Goal: Task Accomplishment & Management: Manage account settings

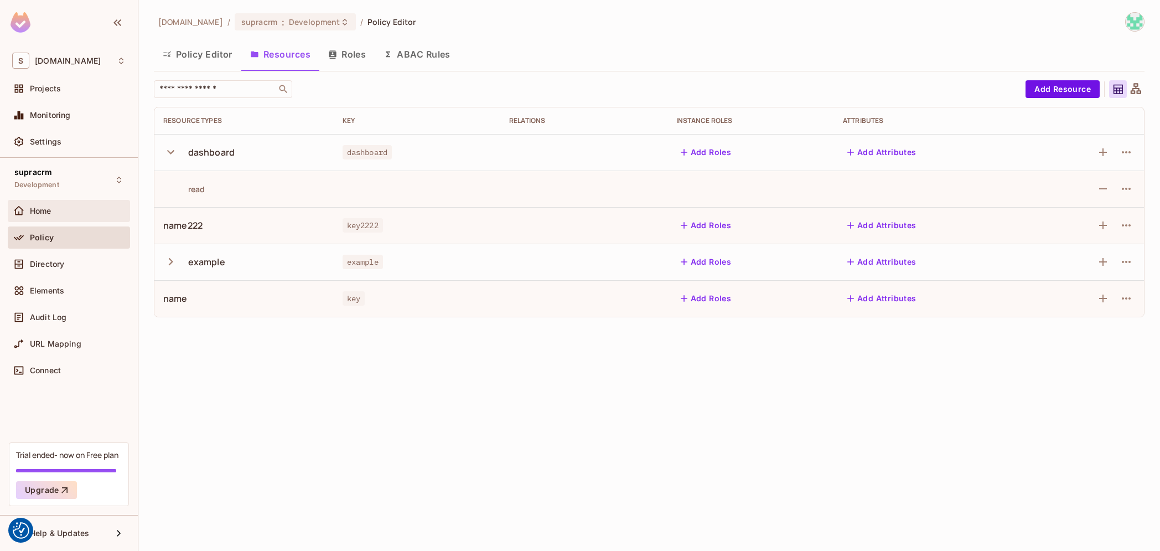
click at [68, 209] on div "Home" at bounding box center [78, 210] width 96 height 9
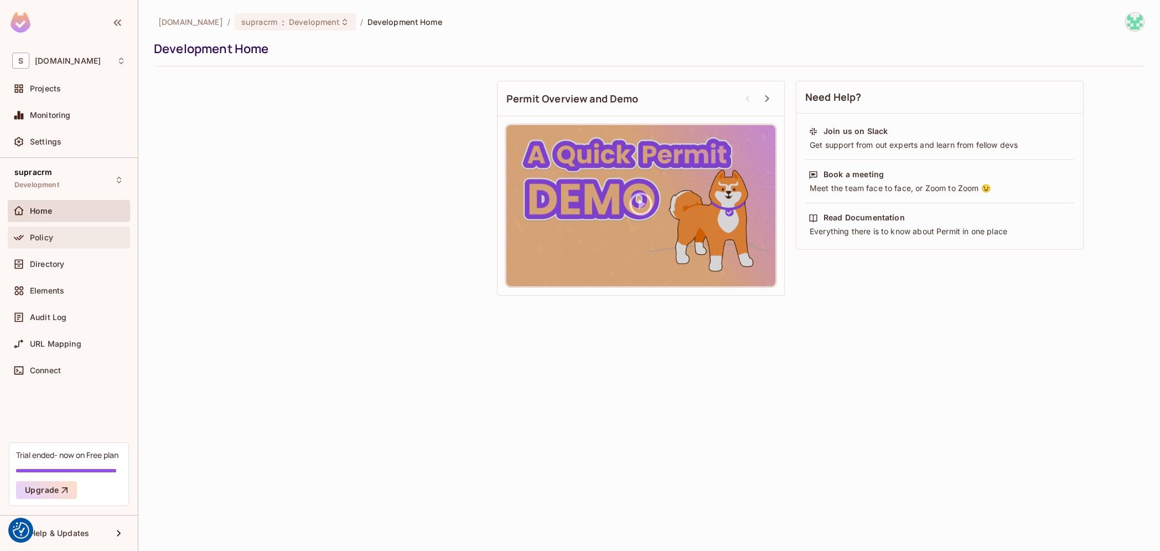
click at [67, 242] on div "Policy" at bounding box center [68, 237] width 113 height 13
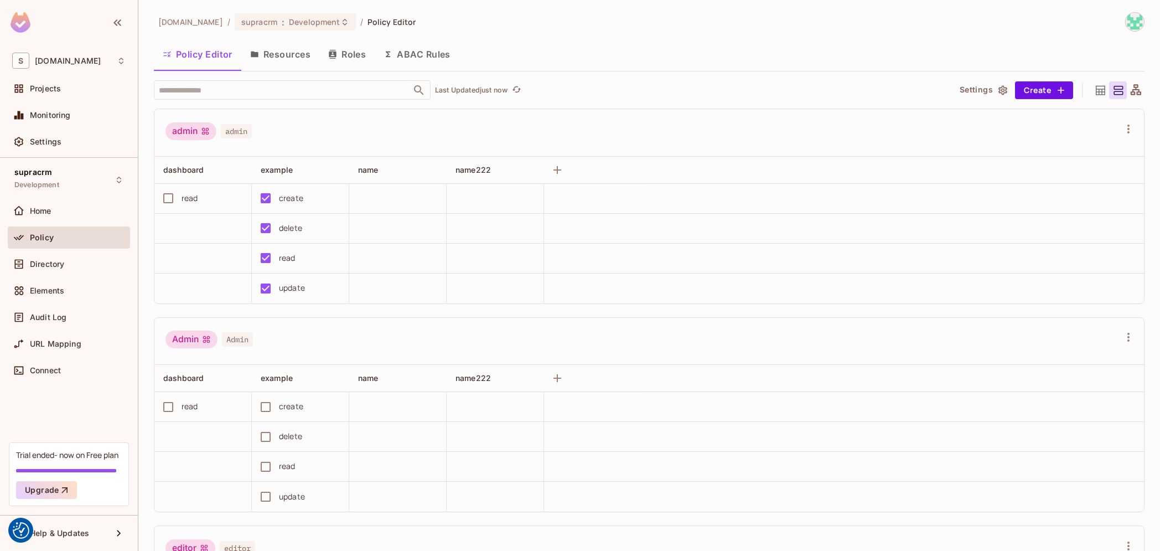
click at [345, 58] on button "Roles" at bounding box center [346, 54] width 55 height 28
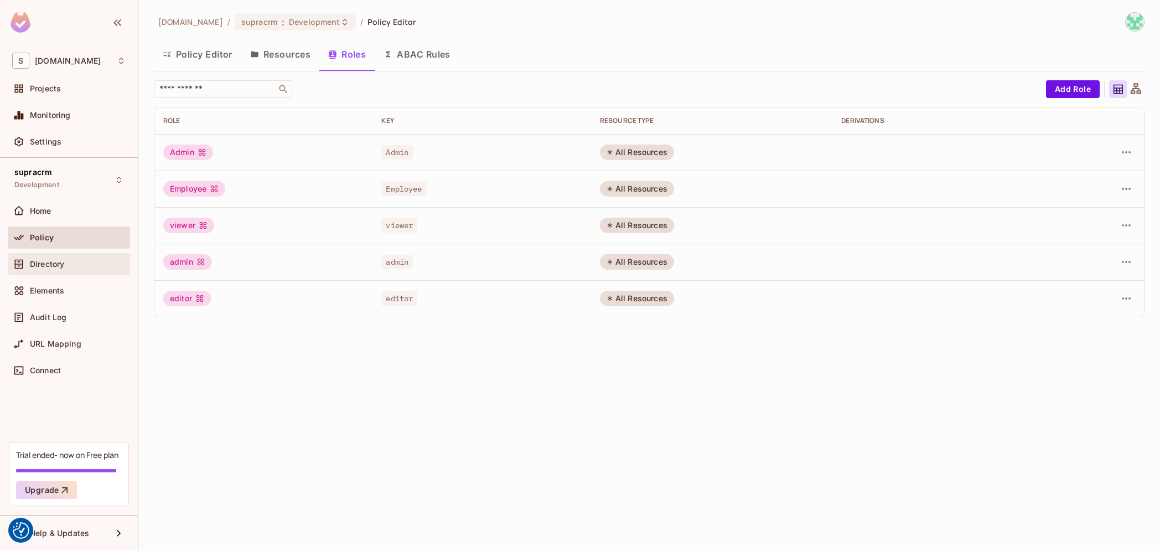
click at [72, 257] on div "Directory" at bounding box center [69, 264] width 122 height 22
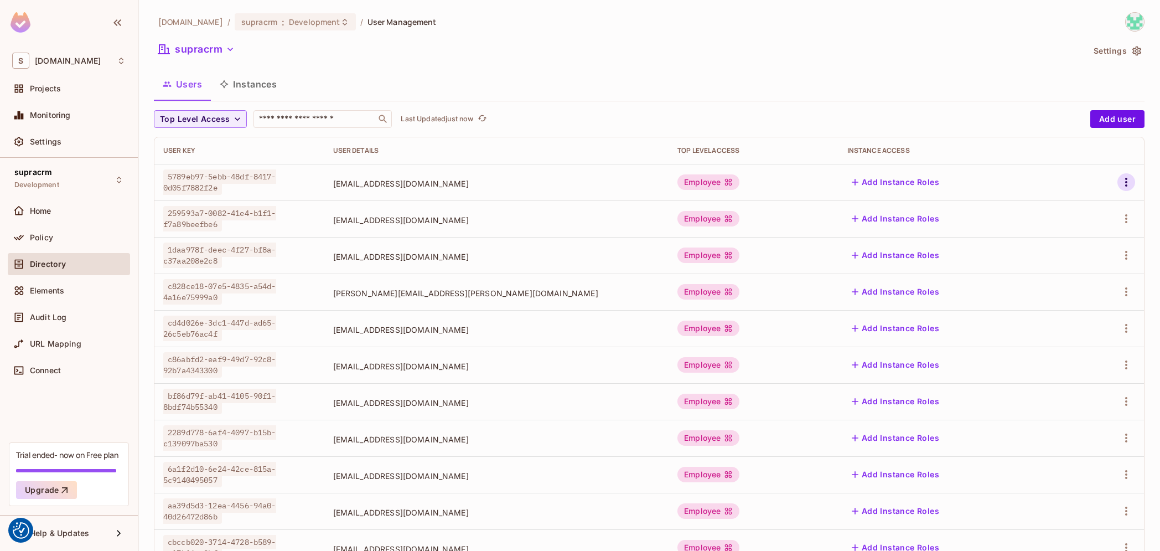
click at [1125, 184] on icon "button" at bounding box center [1126, 182] width 2 height 9
click at [1081, 203] on li "Edit" at bounding box center [1070, 207] width 98 height 24
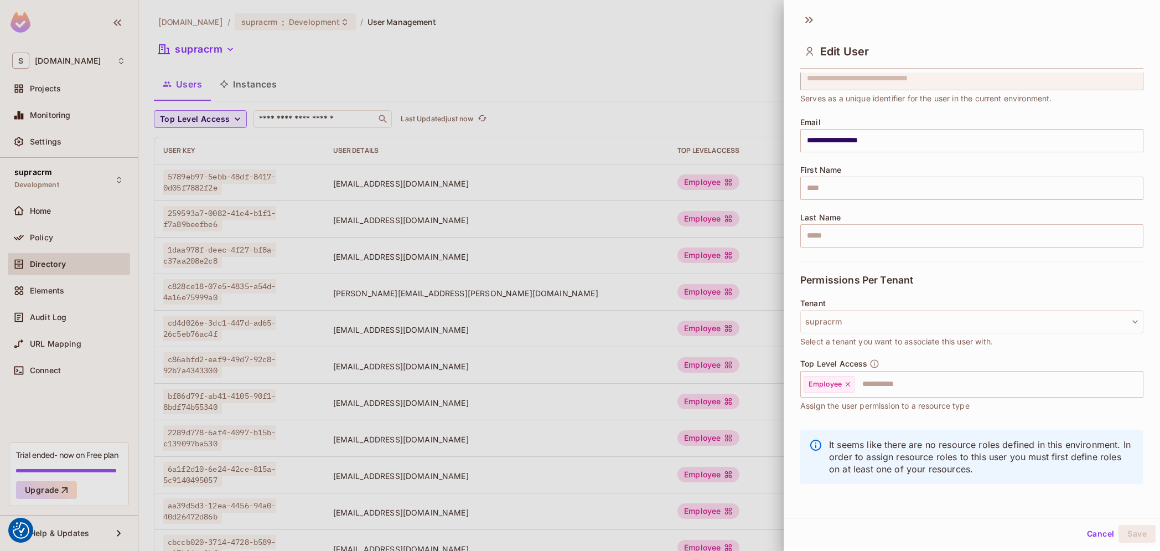
scroll to position [2, 0]
click at [1091, 533] on button "Cancel" at bounding box center [1100, 533] width 36 height 18
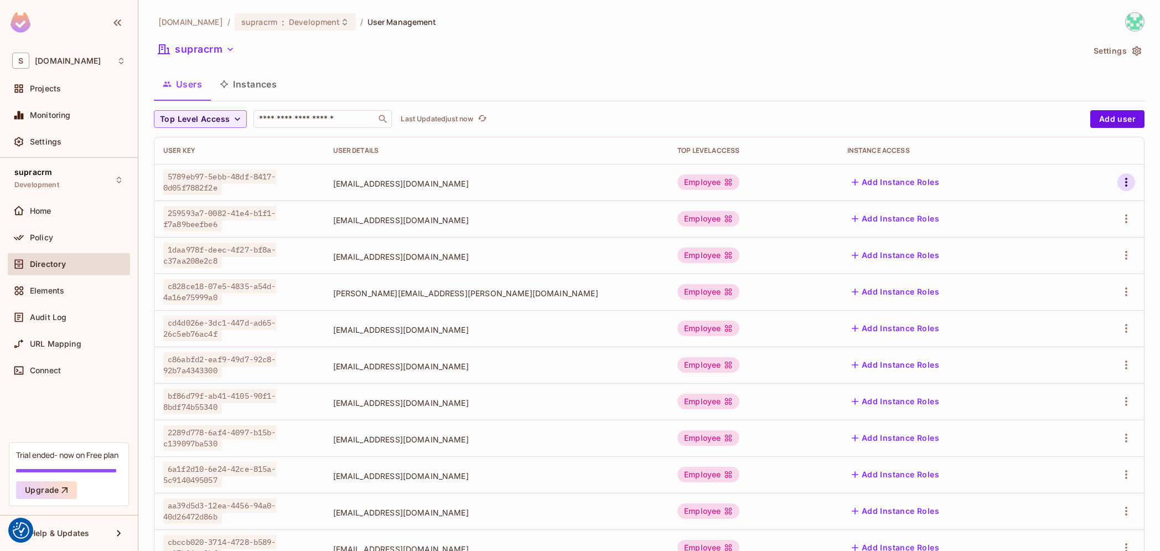
click at [1119, 182] on icon "button" at bounding box center [1125, 181] width 13 height 13
click at [1091, 208] on li "Edit" at bounding box center [1070, 207] width 98 height 24
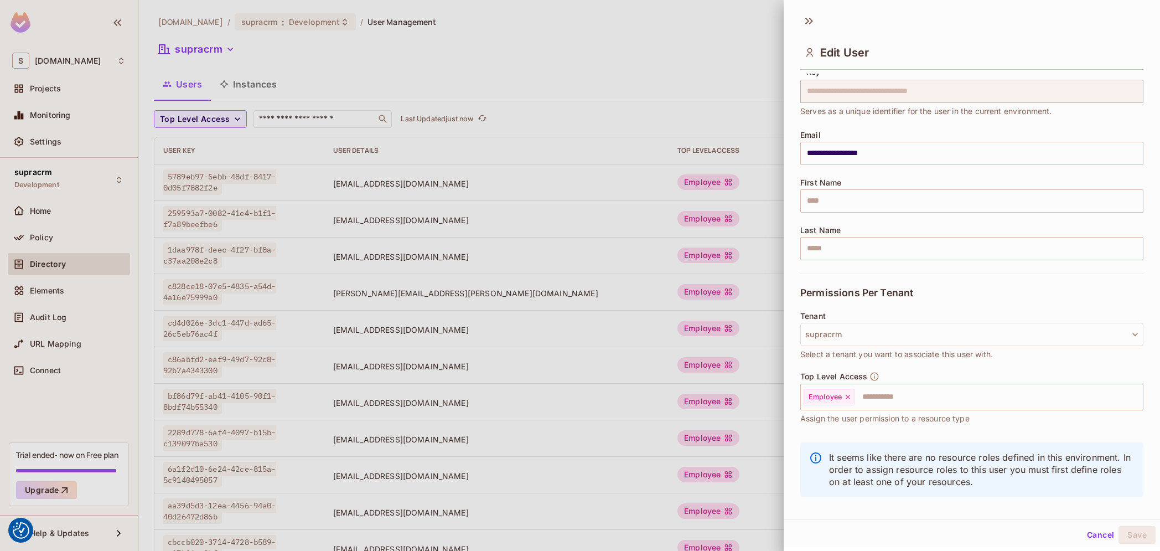
scroll to position [48, 0]
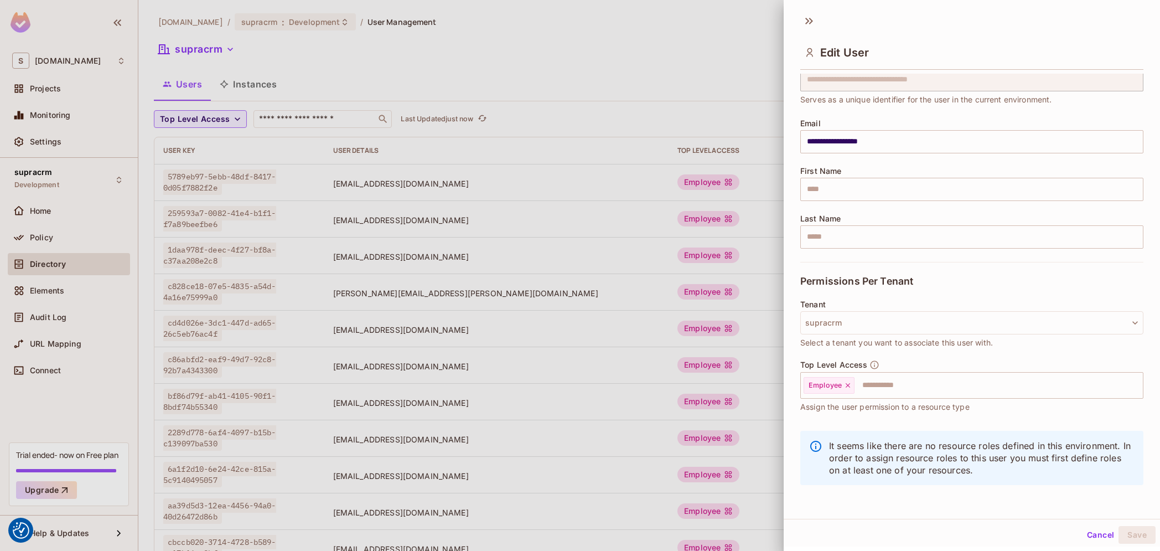
click at [522, 35] on div at bounding box center [580, 275] width 1160 height 551
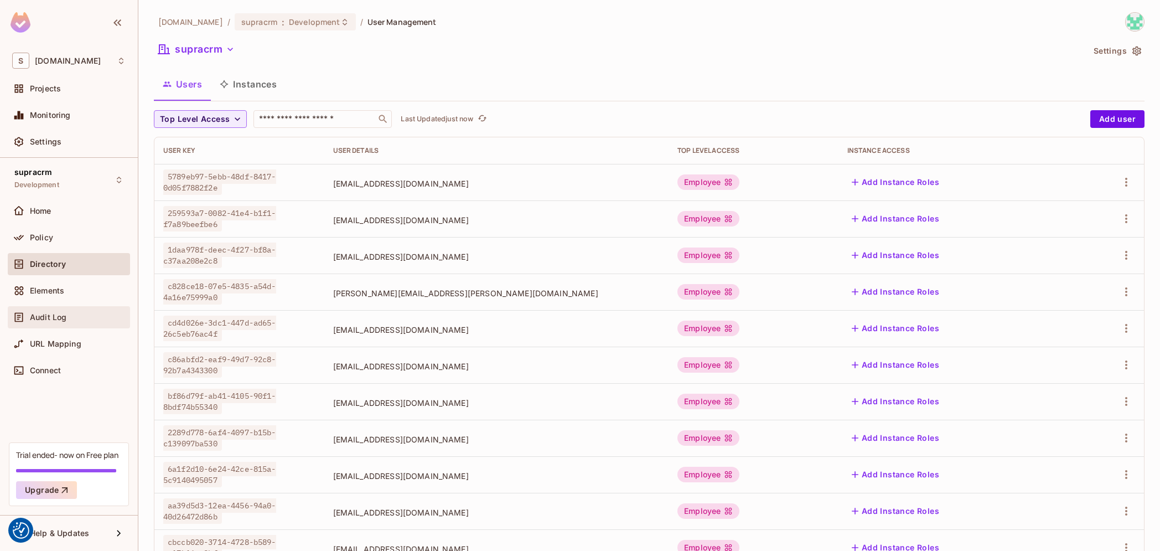
click at [77, 313] on div "Audit Log" at bounding box center [78, 317] width 96 height 9
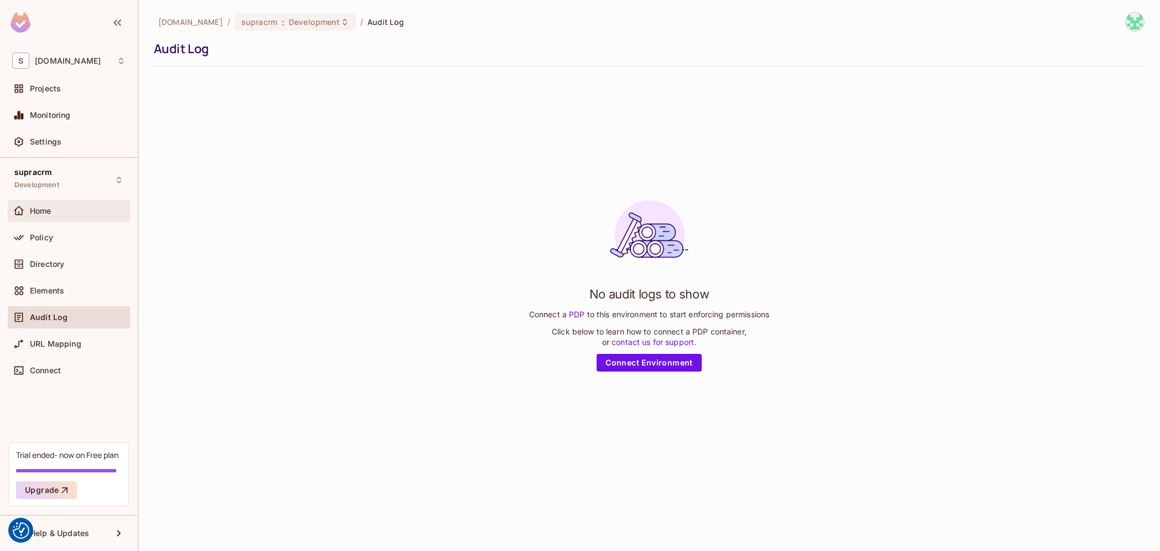
click at [70, 212] on div "Home" at bounding box center [78, 210] width 96 height 9
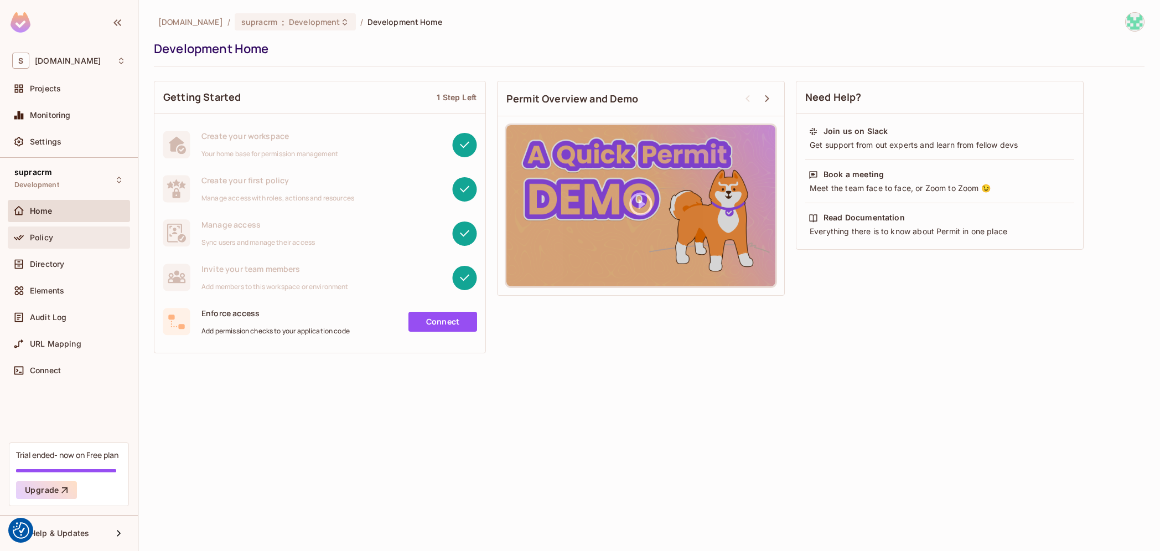
click at [51, 230] on div "Policy" at bounding box center [69, 237] width 122 height 22
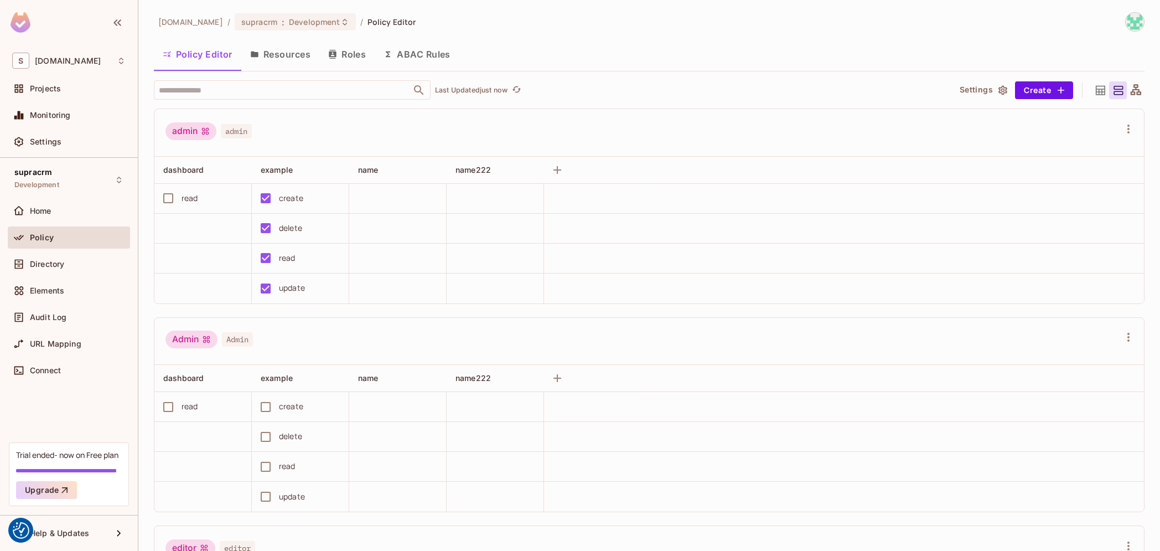
click at [356, 58] on button "Roles" at bounding box center [346, 54] width 55 height 28
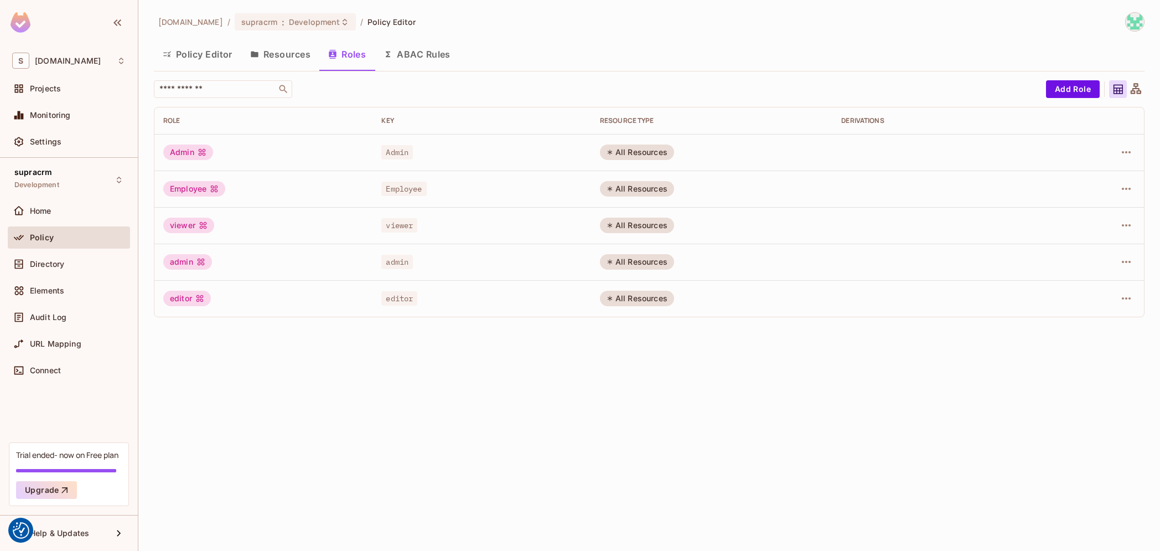
click at [100, 277] on div "Directory" at bounding box center [69, 266] width 122 height 27
click at [91, 266] on div "Directory" at bounding box center [78, 264] width 96 height 9
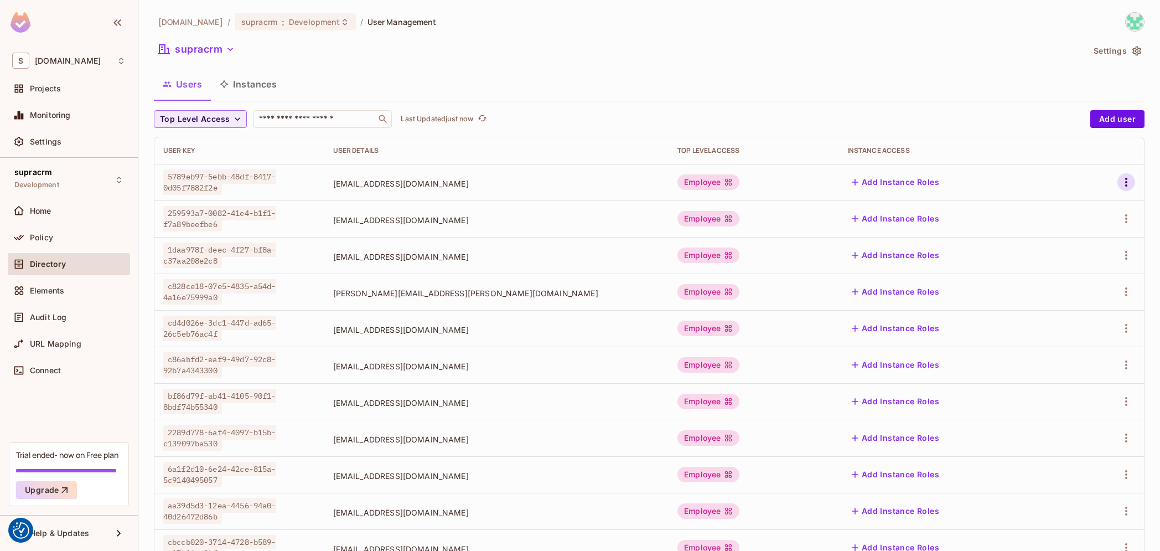
click at [1119, 180] on icon "button" at bounding box center [1125, 181] width 13 height 13
click at [1086, 208] on li "Edit" at bounding box center [1070, 207] width 98 height 24
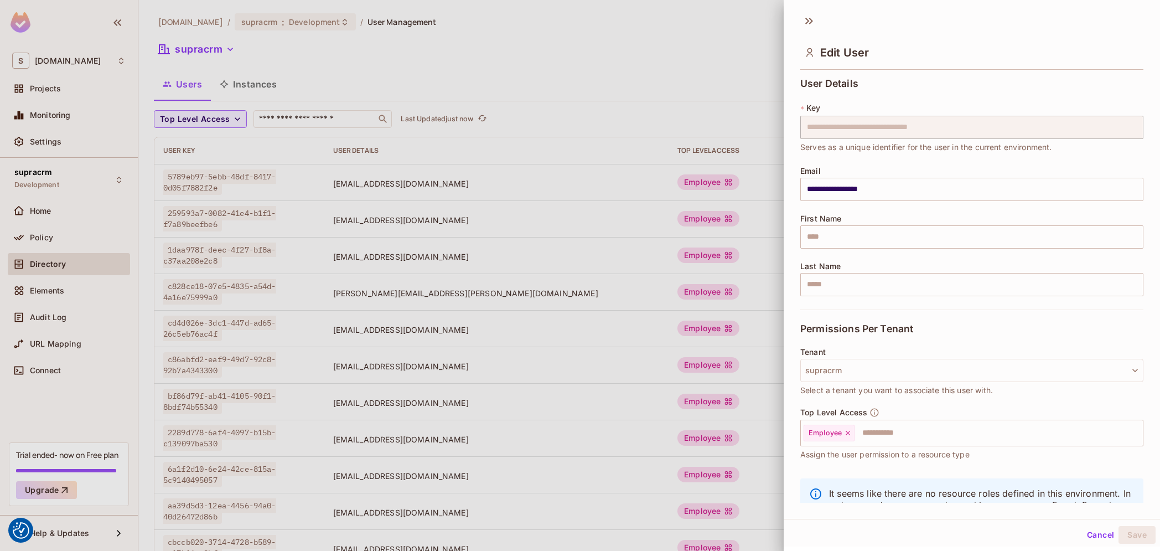
click at [318, 120] on div at bounding box center [580, 275] width 1160 height 551
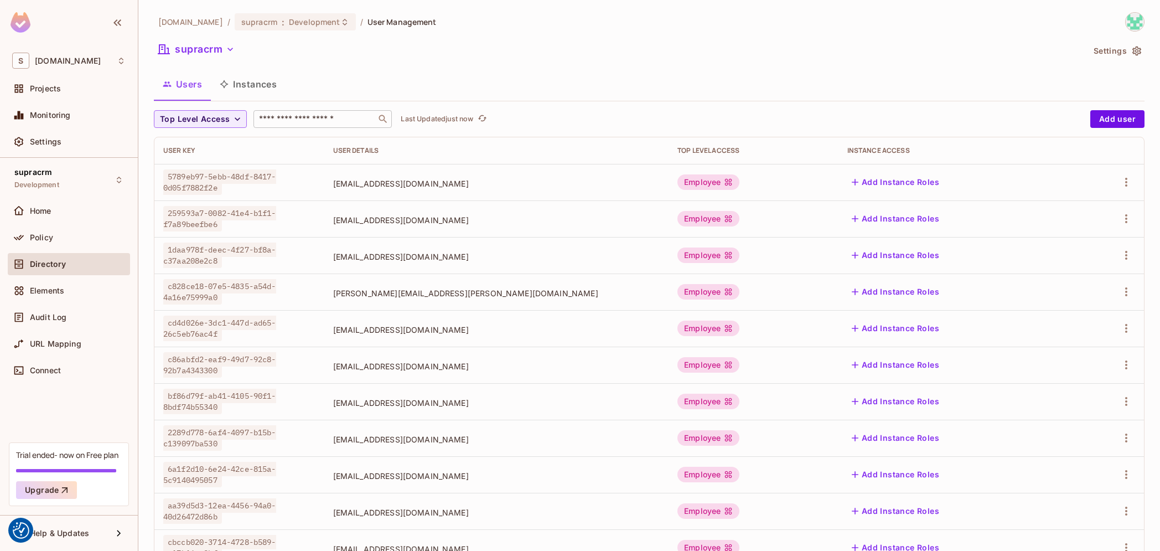
click at [318, 118] on input "text" at bounding box center [315, 118] width 116 height 11
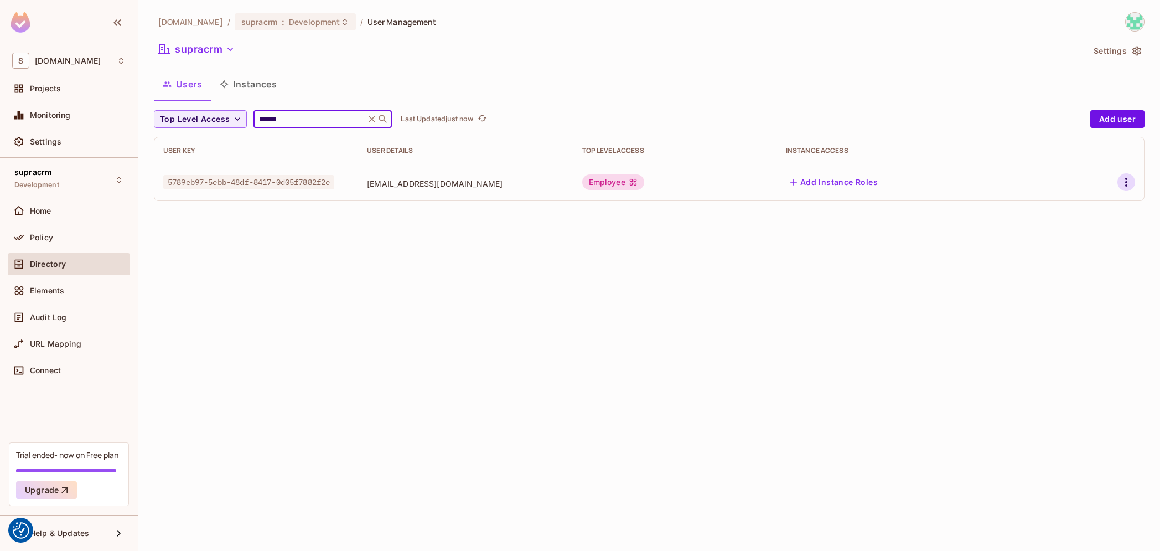
type input "******"
click at [1122, 182] on icon "button" at bounding box center [1125, 181] width 13 height 13
click at [1113, 203] on li "Edit" at bounding box center [1078, 207] width 98 height 24
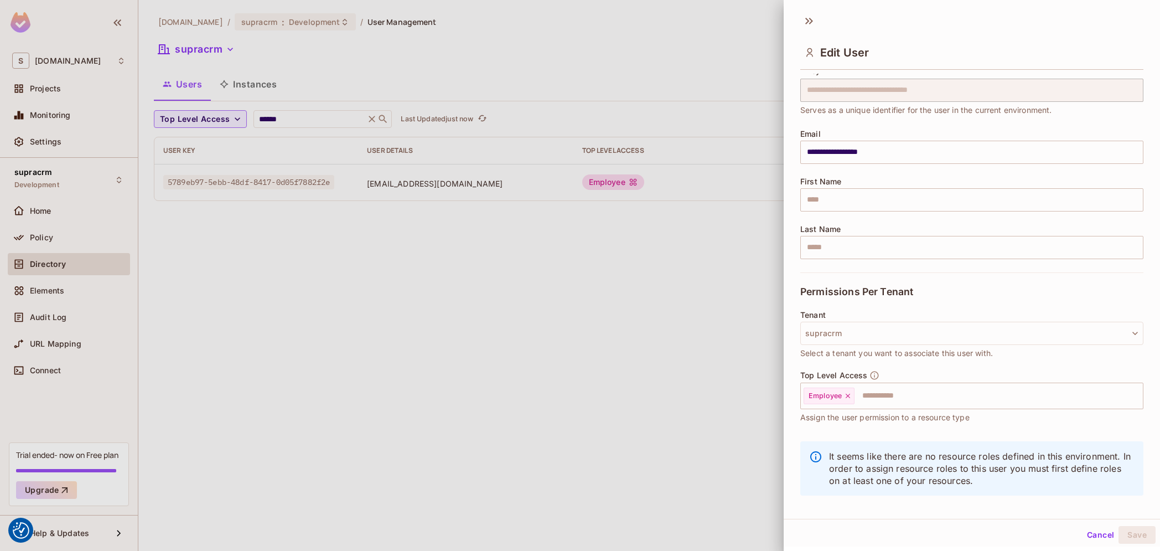
scroll to position [48, 0]
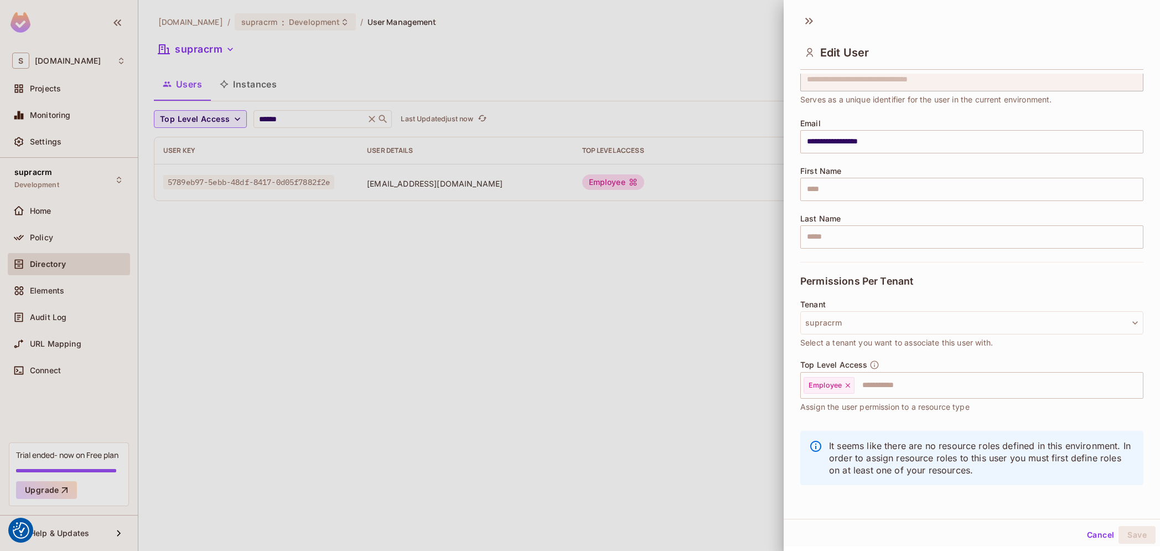
click at [645, 253] on div at bounding box center [580, 275] width 1160 height 551
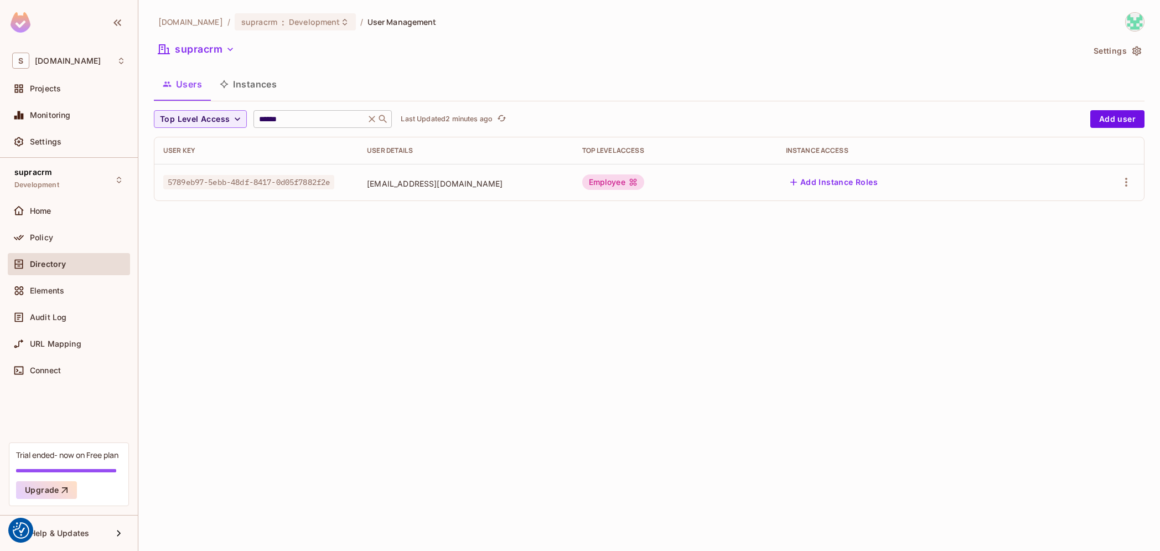
click at [260, 115] on input "******" at bounding box center [309, 118] width 105 height 11
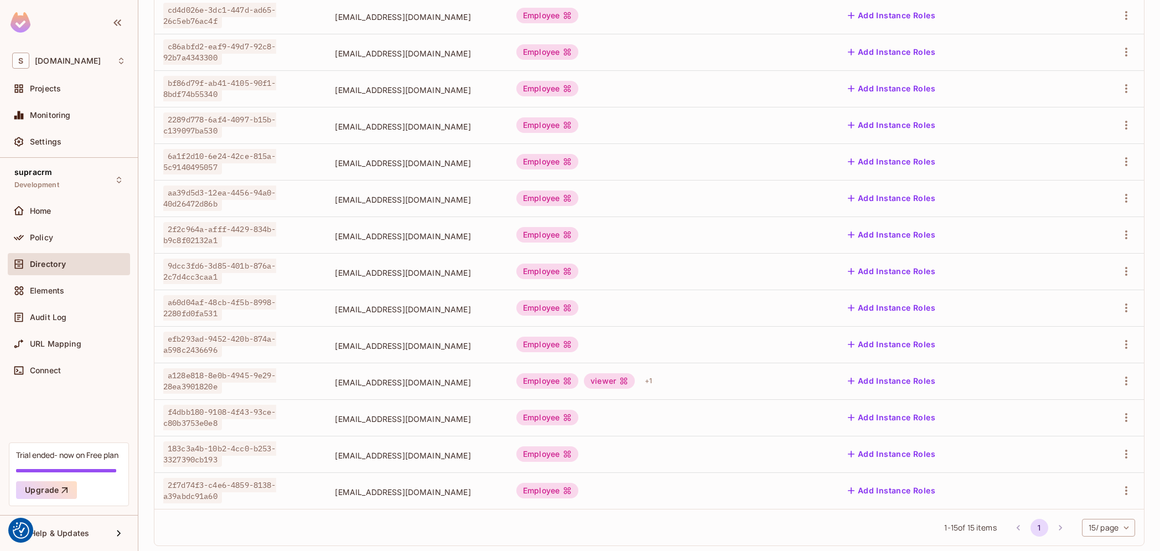
scroll to position [222, 0]
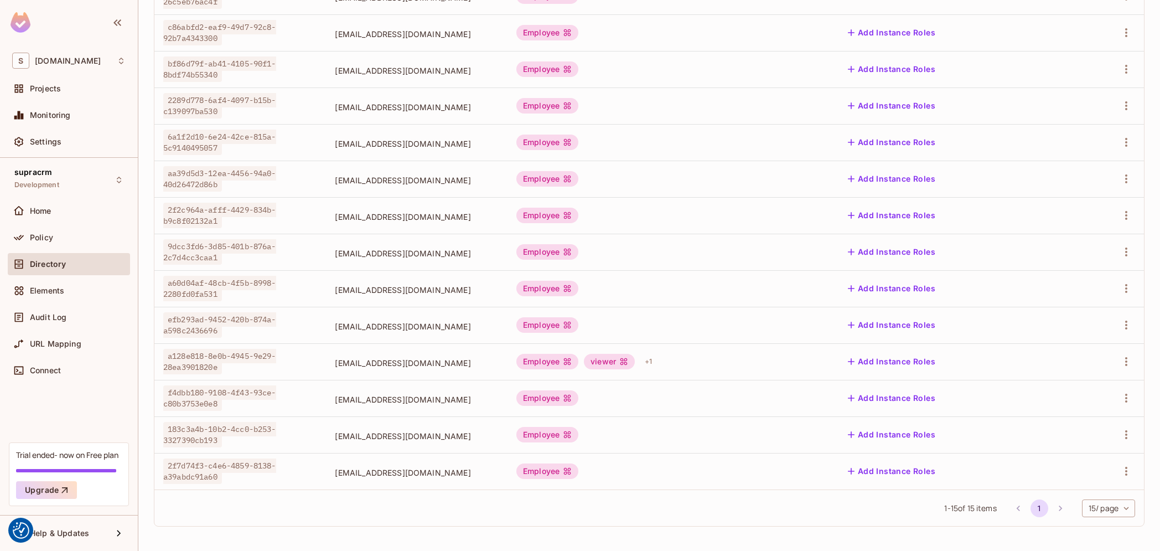
type input "**********"
click at [182, 362] on span "a128e818-8e0b-4945-9e29-28ea3901820e" at bounding box center [219, 361] width 113 height 25
click at [190, 361] on span "a128e818-8e0b-4945-9e29-28ea3901820e" at bounding box center [219, 361] width 113 height 25
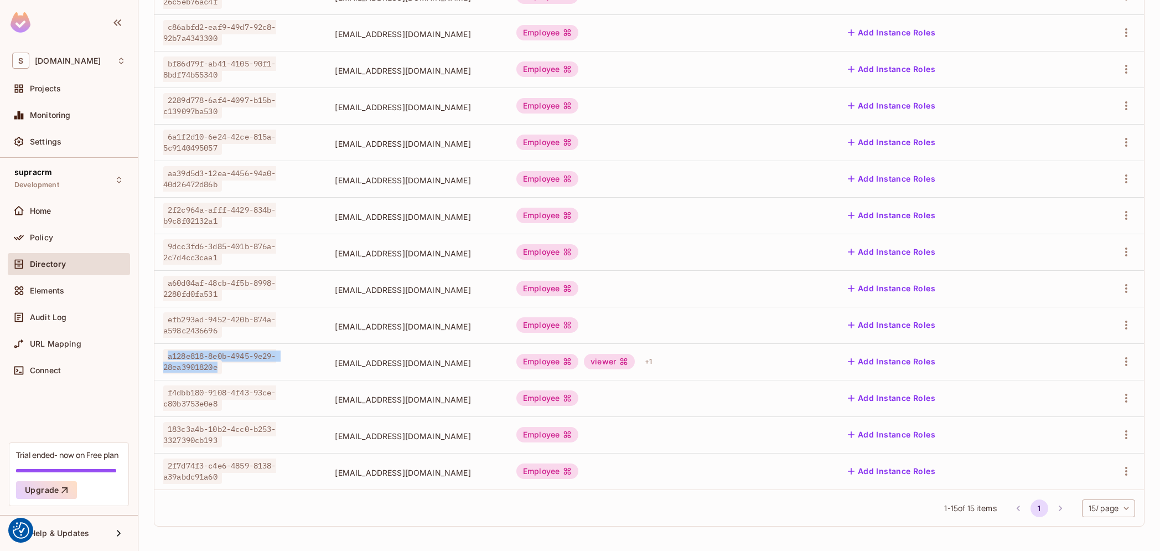
drag, startPoint x: 190, startPoint y: 361, endPoint x: 341, endPoint y: 361, distance: 150.5
click at [276, 361] on span "a128e818-8e0b-4945-9e29-28ea3901820e" at bounding box center [219, 361] width 113 height 25
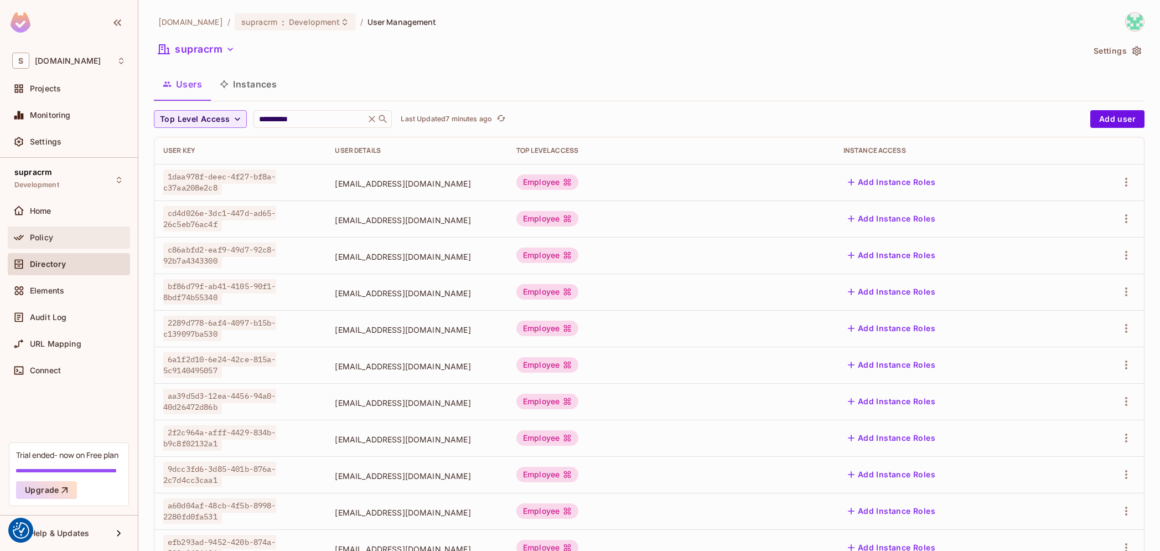
click at [59, 234] on div "Policy" at bounding box center [78, 237] width 96 height 9
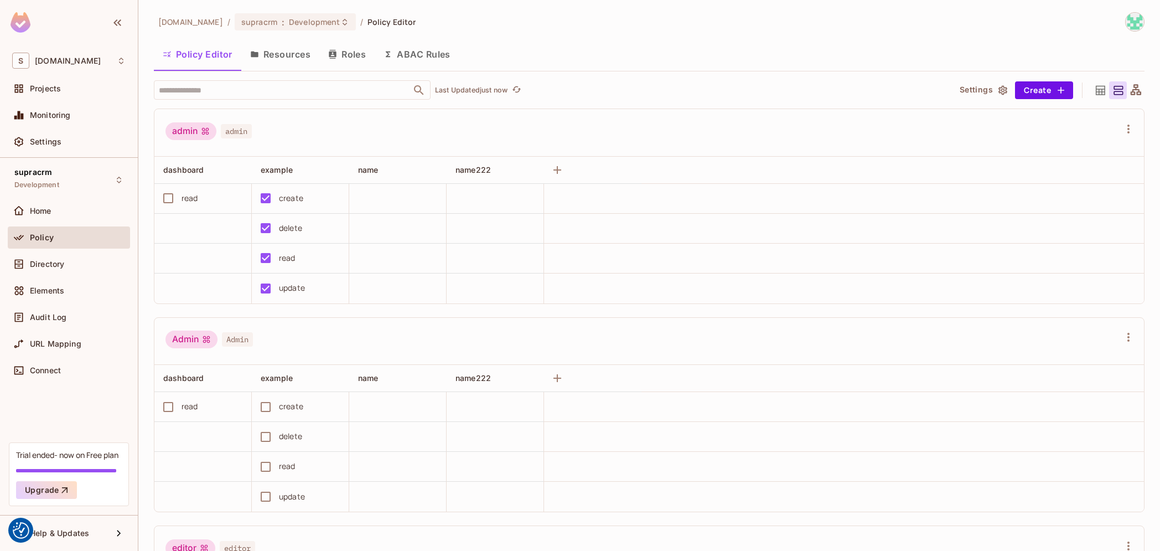
click at [297, 52] on button "Resources" at bounding box center [280, 54] width 78 height 28
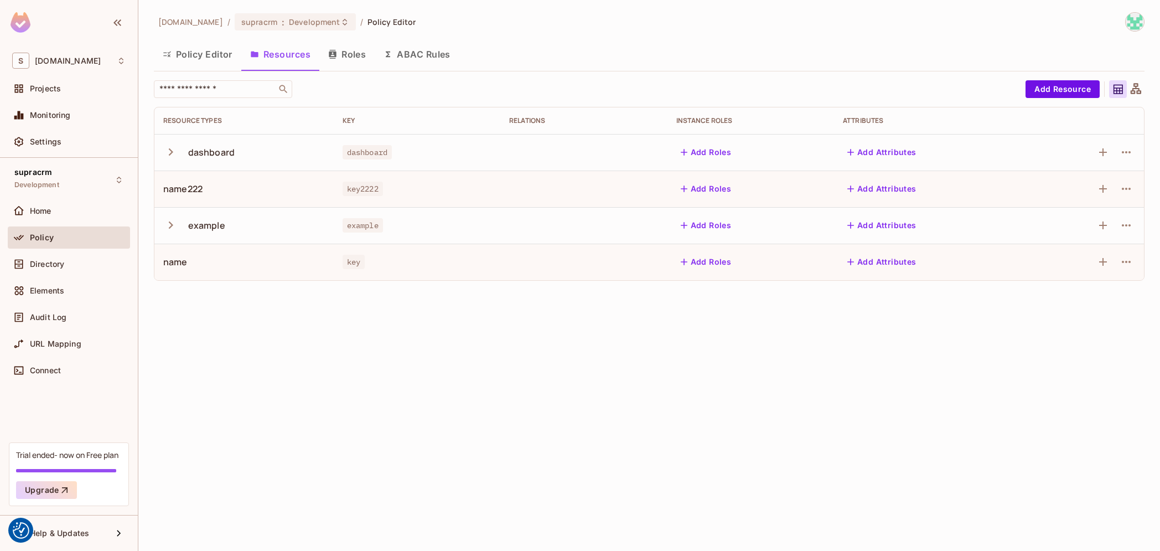
click at [351, 191] on span "key2222" at bounding box center [363, 189] width 40 height 14
click at [183, 221] on div "example" at bounding box center [244, 225] width 162 height 23
click at [179, 224] on button "button" at bounding box center [172, 225] width 19 height 24
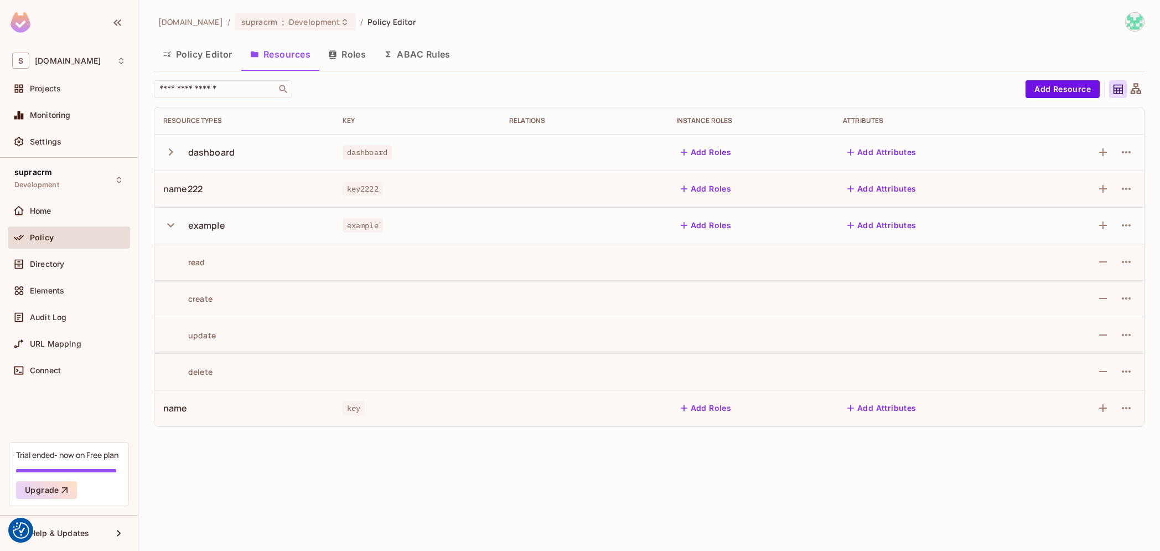
click at [179, 224] on button "button" at bounding box center [172, 225] width 19 height 24
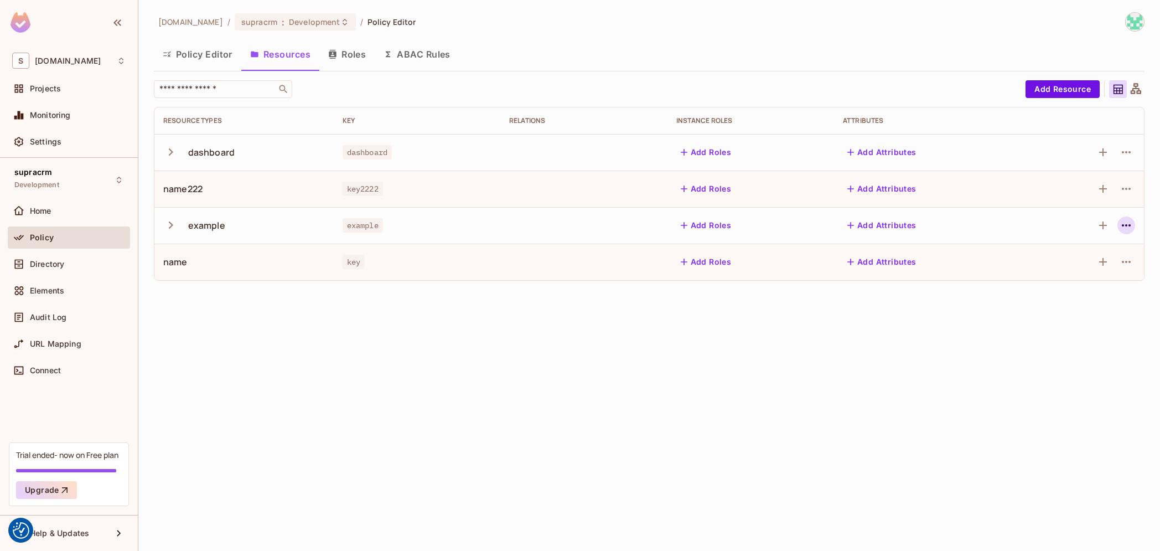
click at [1127, 224] on icon "button" at bounding box center [1125, 225] width 13 height 13
click at [1087, 292] on div "Delete Resource" at bounding box center [1082, 293] width 61 height 11
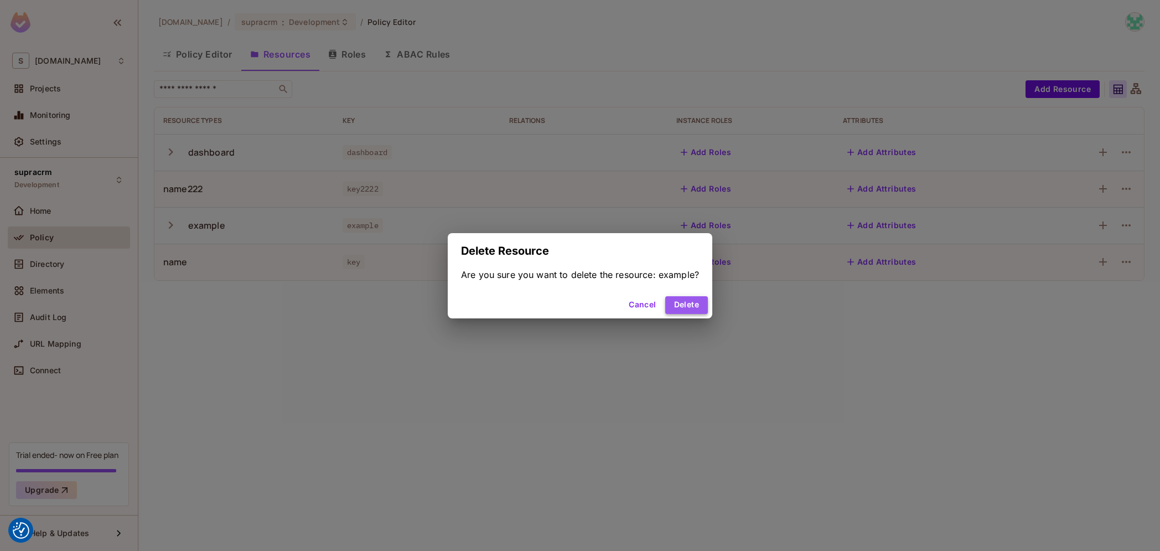
click at [674, 306] on button "Delete" at bounding box center [686, 305] width 43 height 18
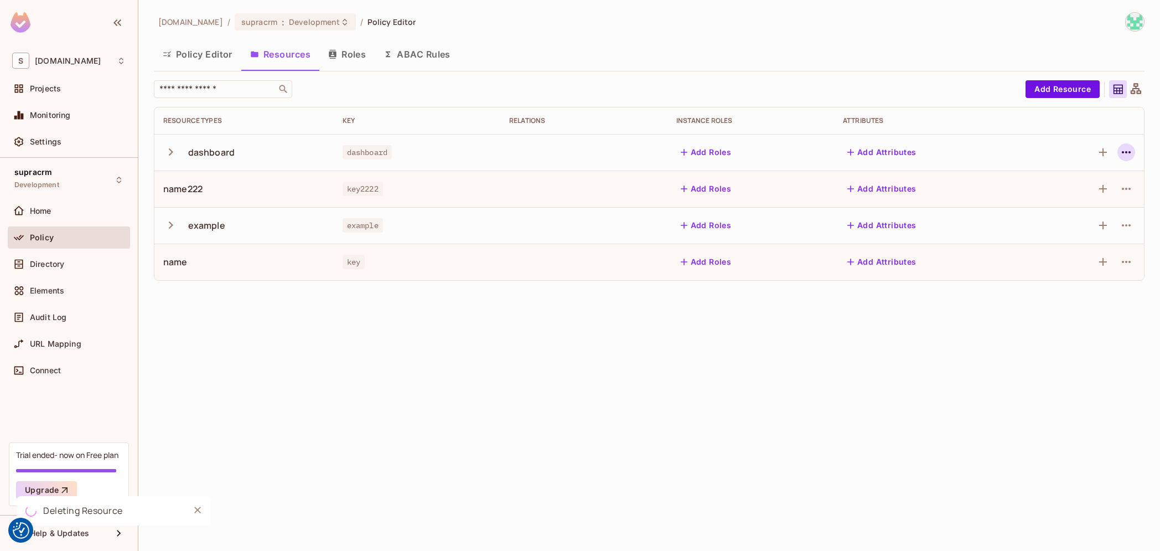
click at [1128, 153] on icon "button" at bounding box center [1125, 152] width 13 height 13
click at [1080, 218] on div "Delete Resource" at bounding box center [1082, 220] width 61 height 11
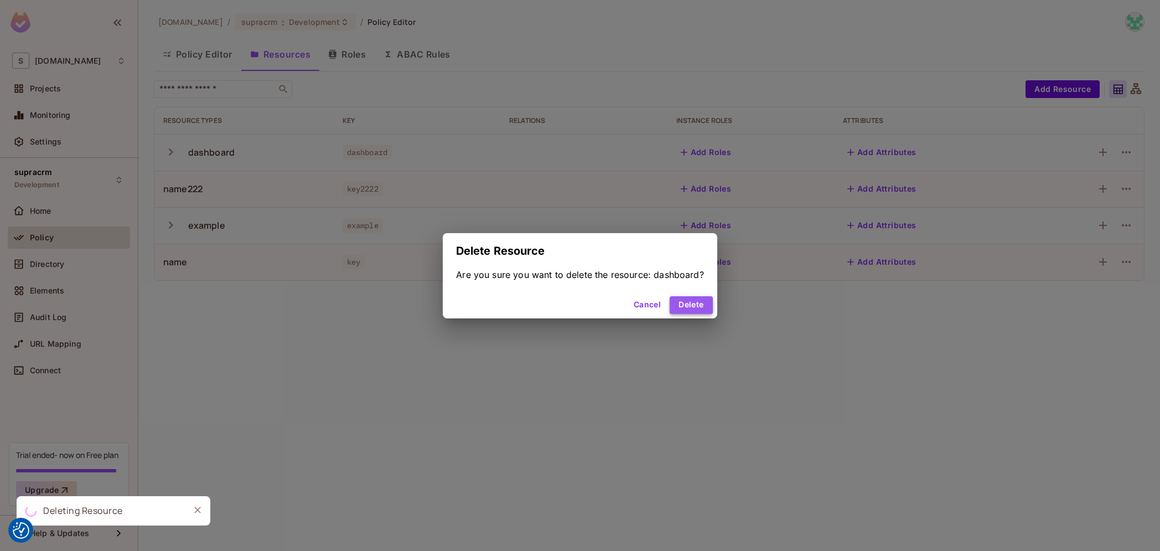
click at [691, 304] on button "Delete" at bounding box center [691, 305] width 43 height 18
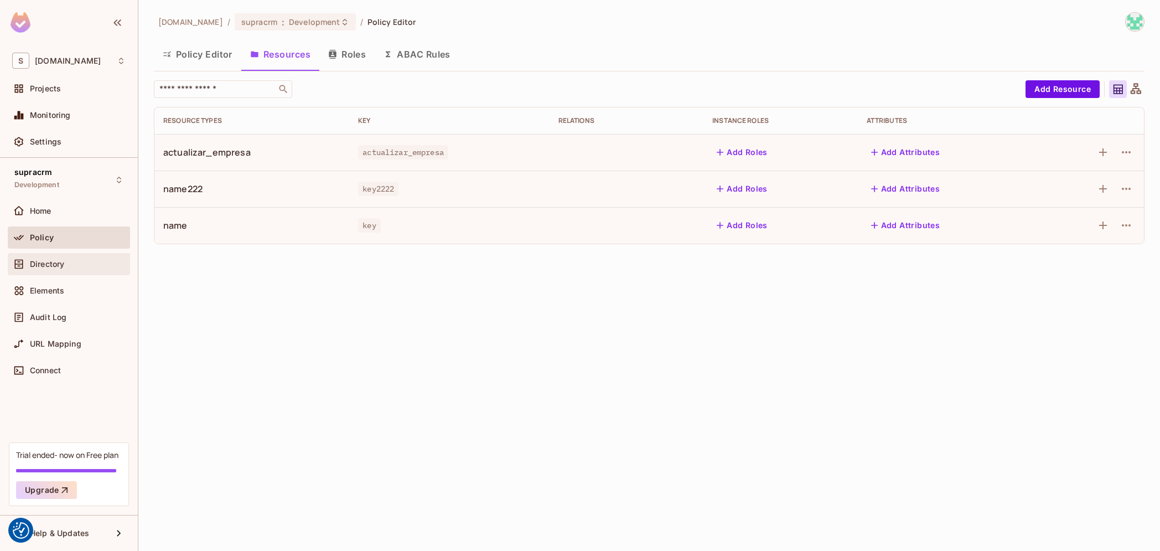
click at [75, 267] on div "Directory" at bounding box center [78, 264] width 96 height 9
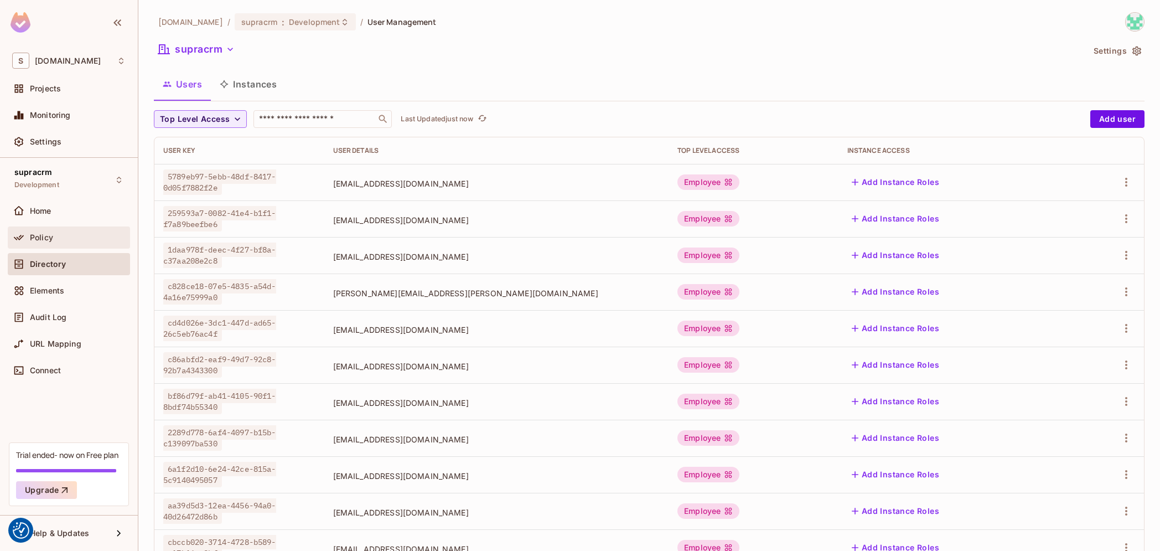
click at [48, 238] on span "Policy" at bounding box center [41, 237] width 23 height 9
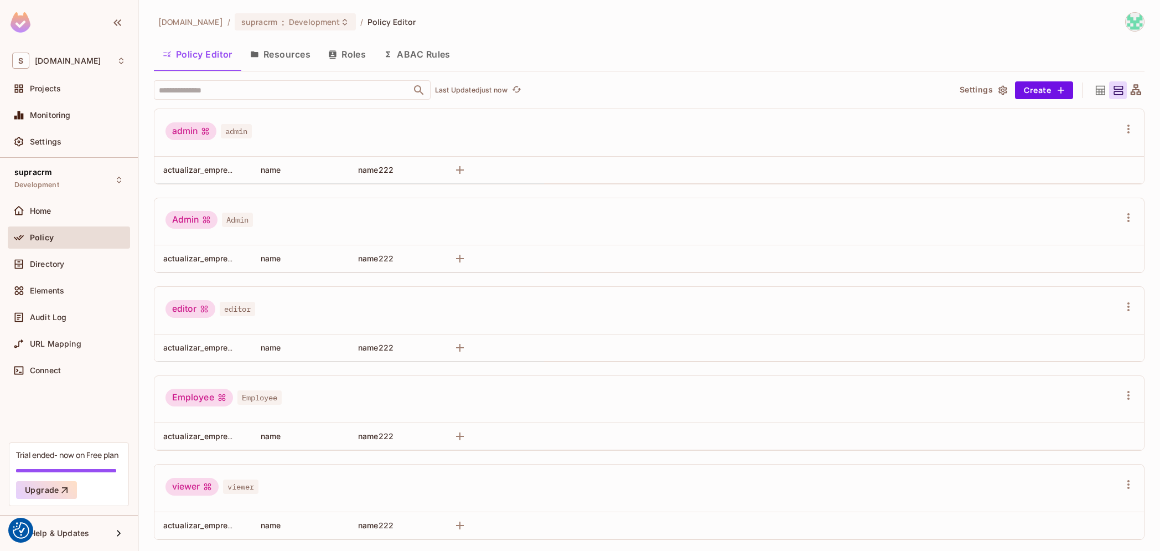
click at [278, 54] on button "Resources" at bounding box center [280, 54] width 78 height 28
